Goal: Check status: Check status

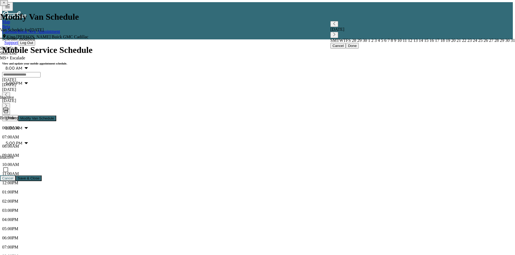
scroll to position [27, 0]
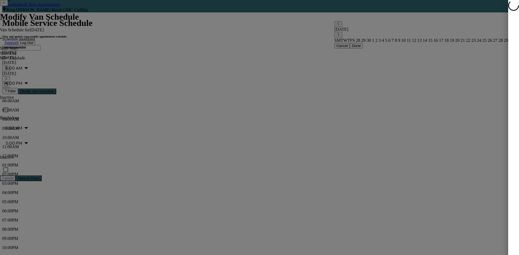
click at [98, 160] on div at bounding box center [259, 127] width 519 height 255
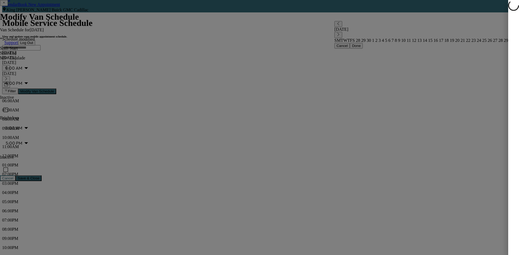
drag, startPoint x: 100, startPoint y: 160, endPoint x: 249, endPoint y: 146, distance: 149.5
click at [249, 146] on div at bounding box center [259, 127] width 519 height 255
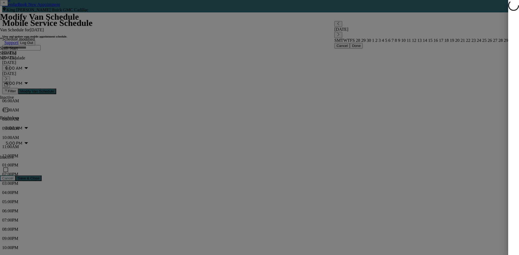
drag, startPoint x: 281, startPoint y: 128, endPoint x: 357, endPoint y: 174, distance: 89.3
click at [281, 128] on div at bounding box center [259, 127] width 519 height 255
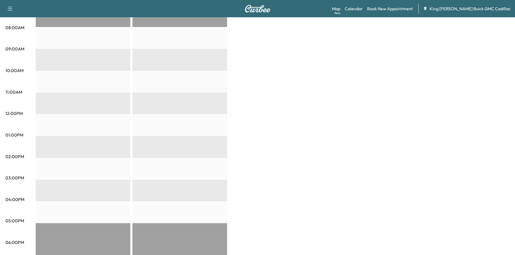
scroll to position [10, 0]
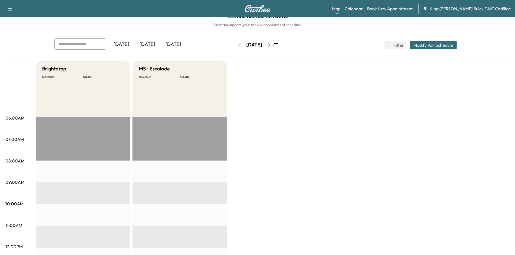
click at [237, 46] on icon "button" at bounding box center [239, 45] width 4 height 4
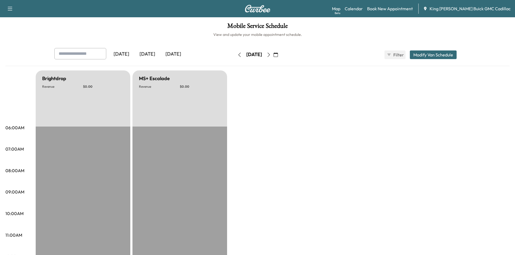
click at [271, 54] on icon "button" at bounding box center [268, 55] width 4 height 4
